Goal: Task Accomplishment & Management: Manage account settings

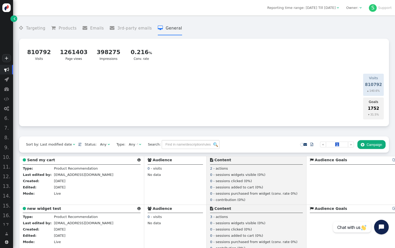
click at [350, 8] on div "Owner:" at bounding box center [352, 7] width 12 height 5
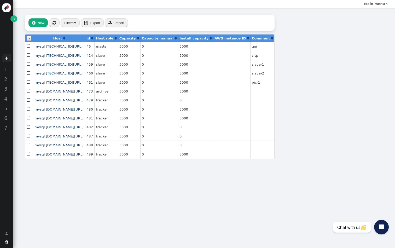
click at [13, 20] on link "" at bounding box center [13, 18] width 7 height 7
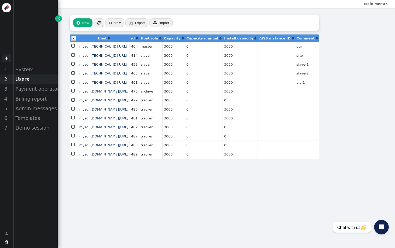
click at [37, 81] on div "Users" at bounding box center [35, 79] width 45 height 10
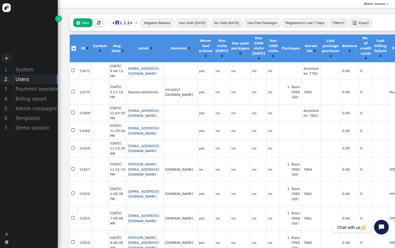
click at [101, 23] on button "" at bounding box center [98, 22] width 11 height 9
click at [100, 23] on span "" at bounding box center [98, 23] width 3 height 4
click at [47, 99] on div "Billing report" at bounding box center [35, 99] width 45 height 10
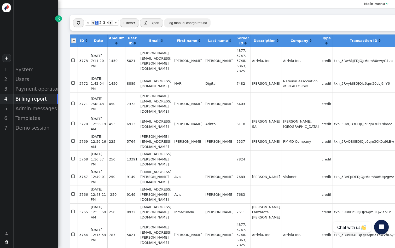
click at [76, 22] on button "" at bounding box center [78, 22] width 11 height 9
click at [80, 23] on button "" at bounding box center [78, 22] width 11 height 9
click at [102, 22] on span "3" at bounding box center [104, 23] width 4 height 4
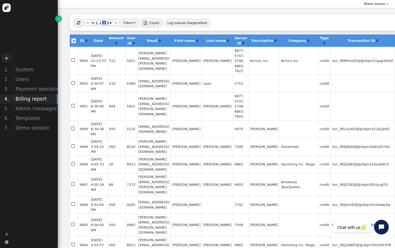
click at [99, 22] on span "2" at bounding box center [100, 23] width 4 height 4
